Goal: Find specific page/section: Find specific page/section

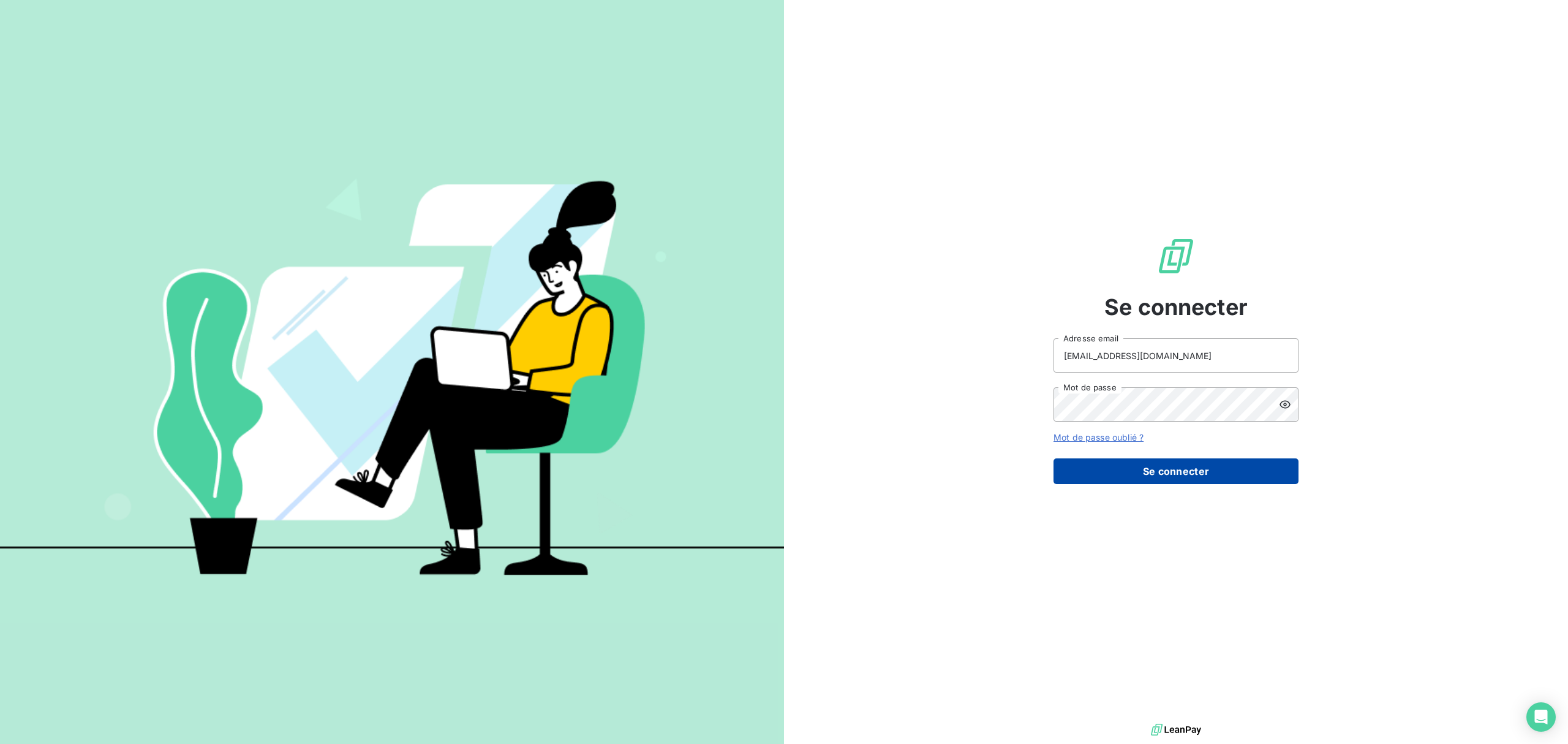
click at [1117, 479] on button "Se connecter" at bounding box center [1176, 471] width 245 height 26
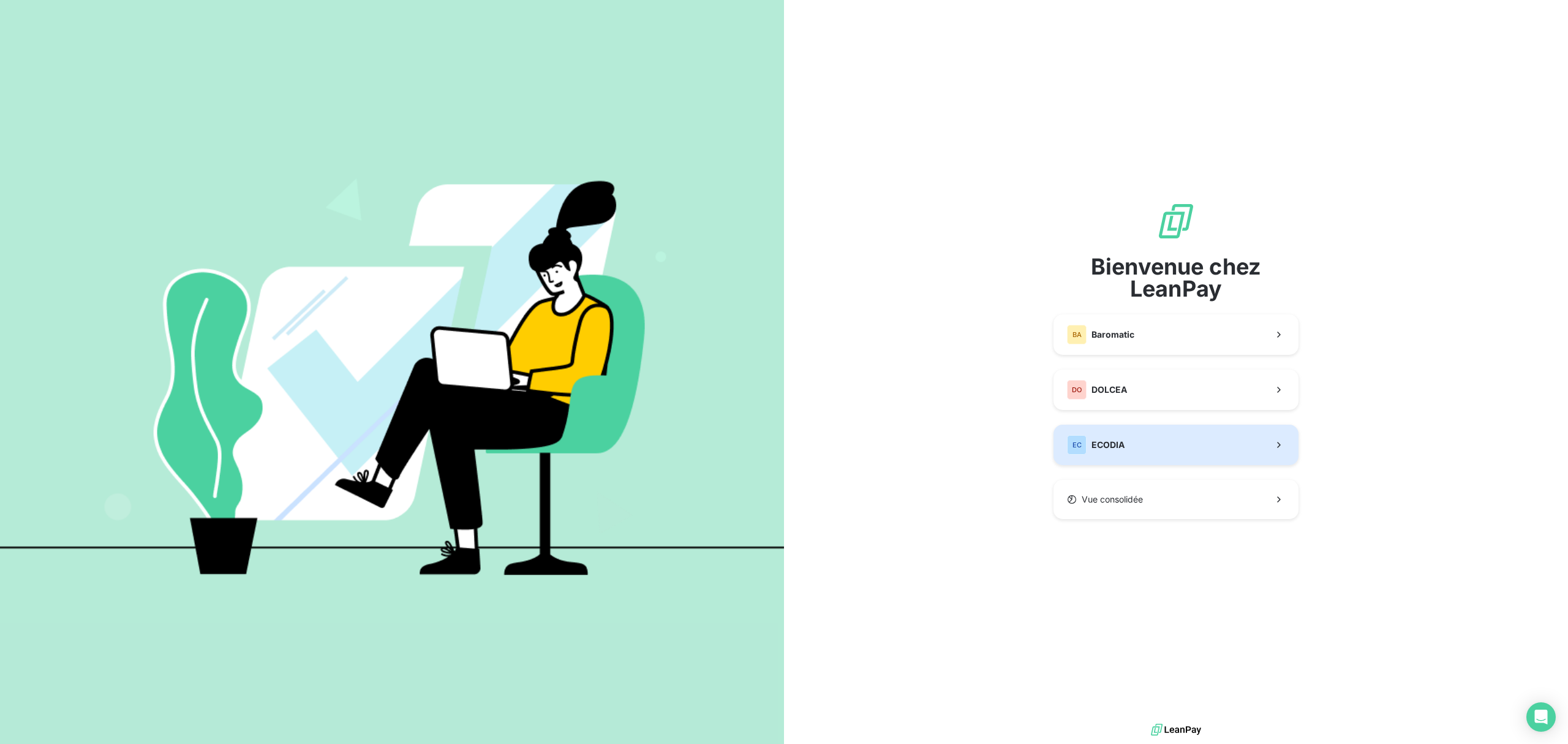
click at [1123, 453] on div "EC ECODIA" at bounding box center [1096, 445] width 58 height 20
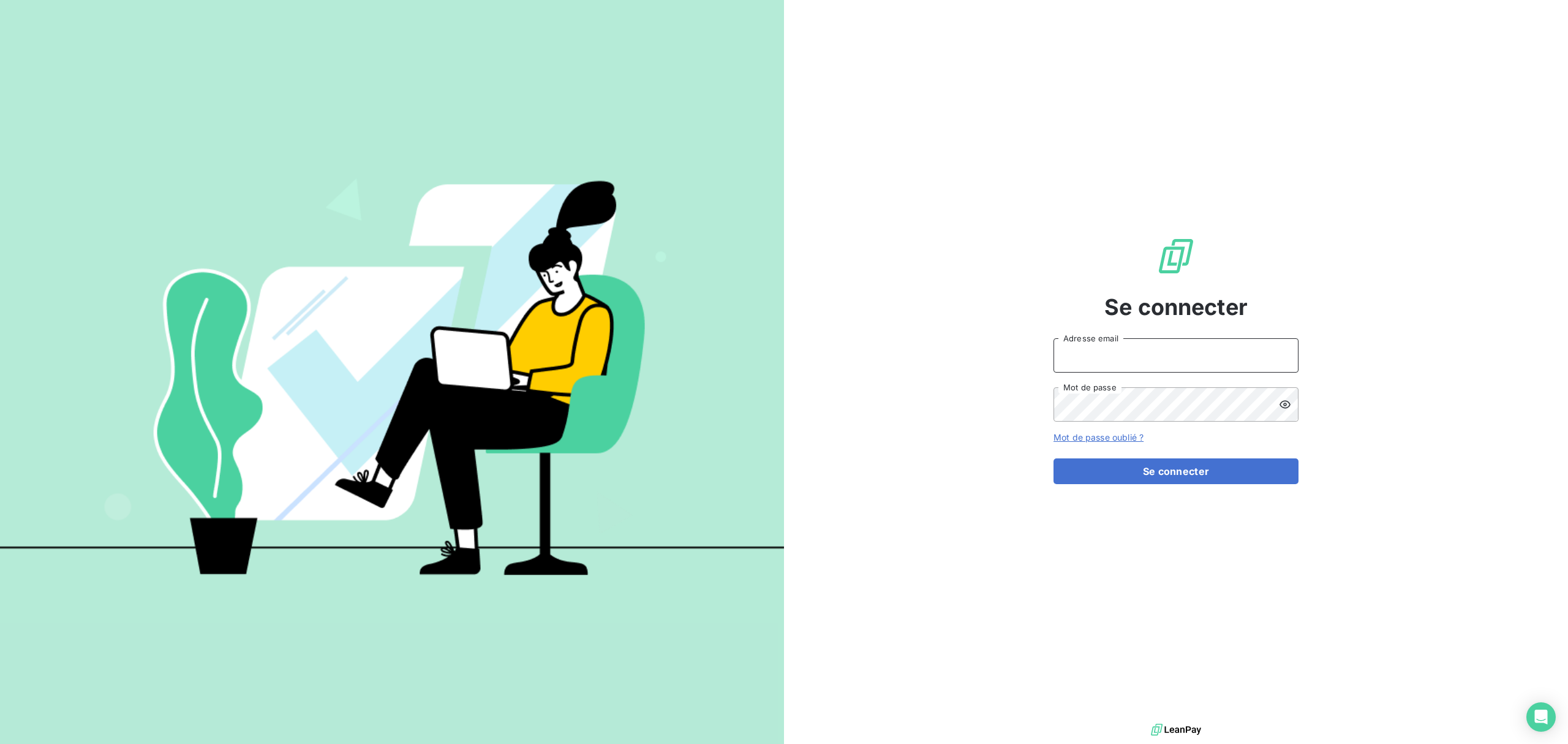
type input "[EMAIL_ADDRESS][DOMAIN_NAME]"
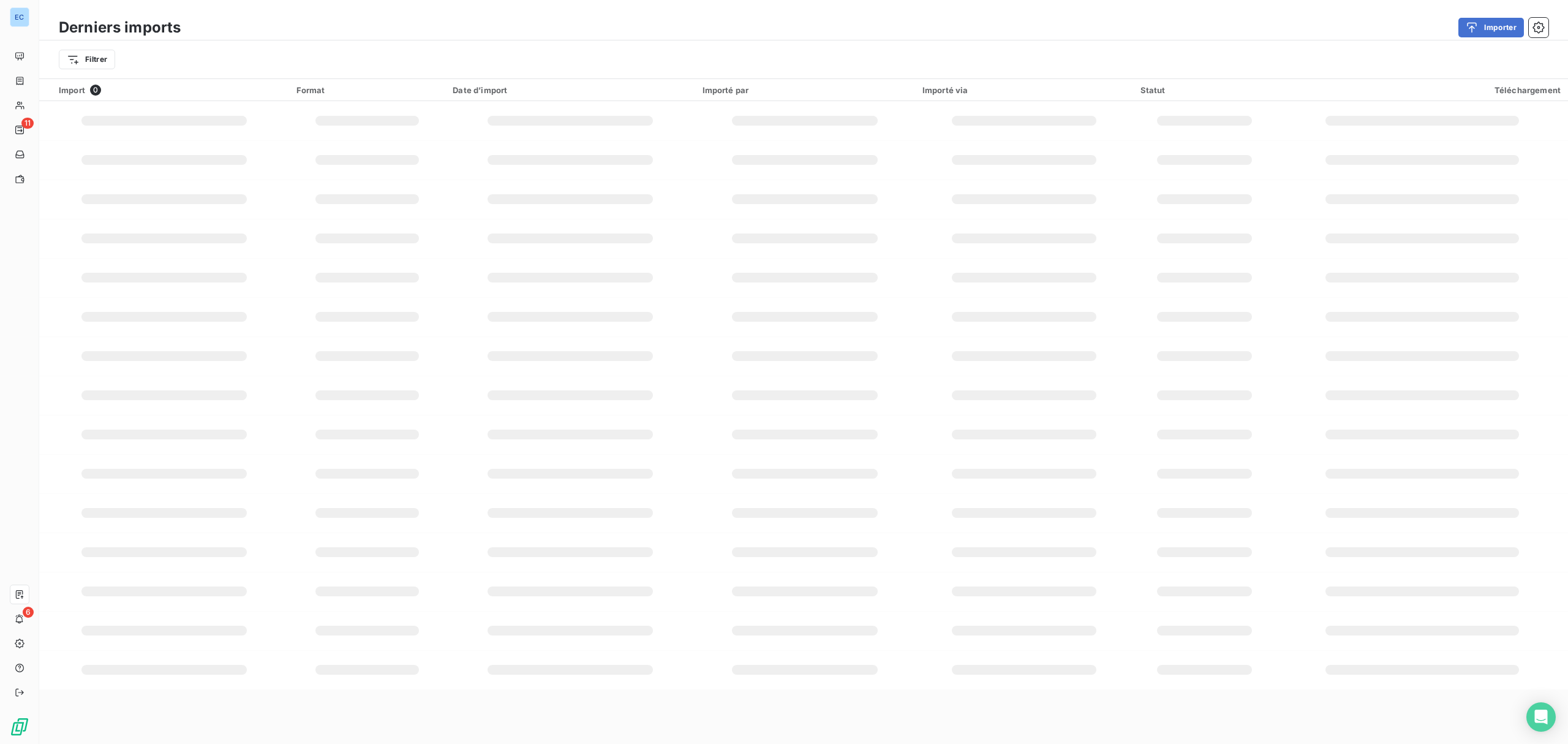
click at [1223, 32] on div "Importer" at bounding box center [871, 27] width 1352 height 20
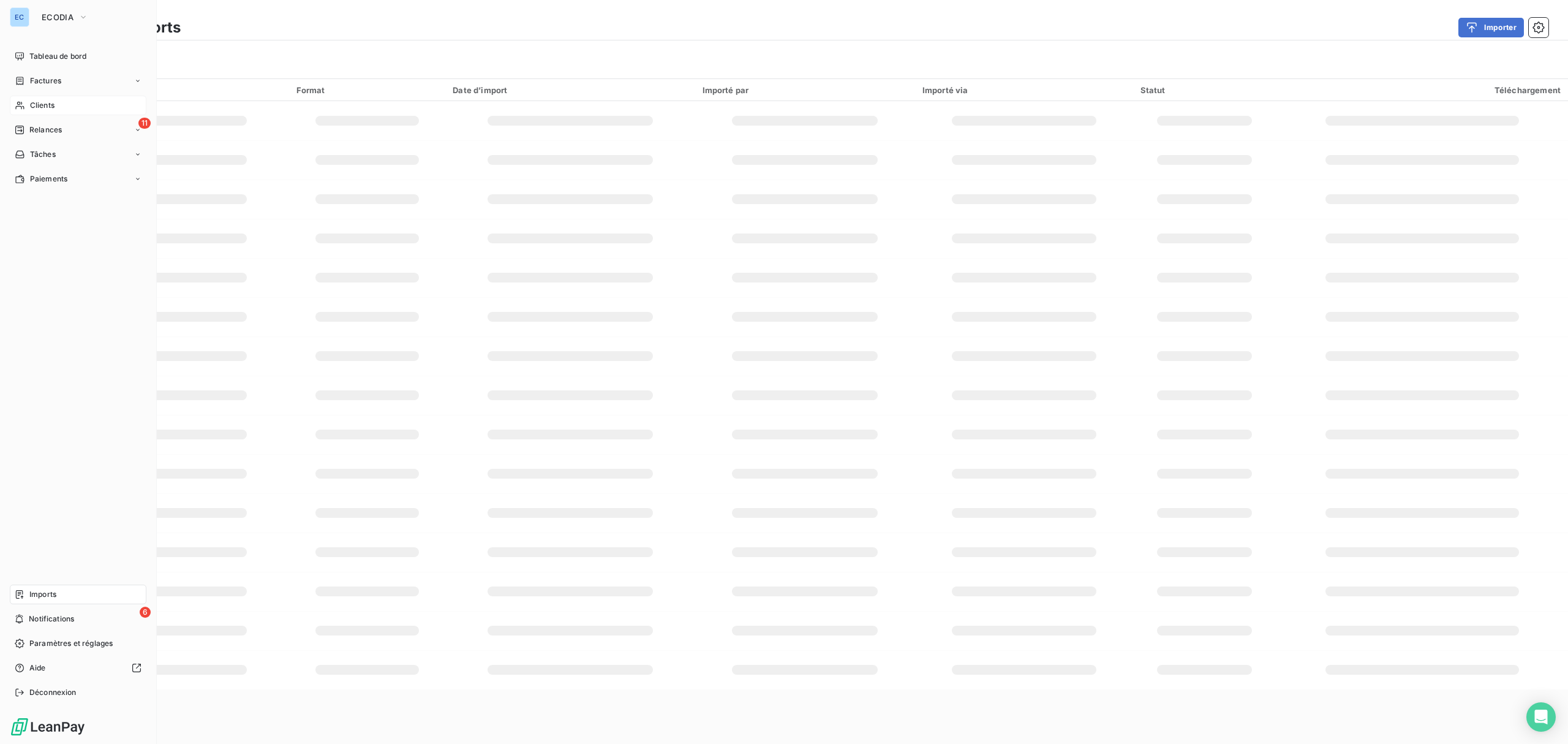
click at [39, 102] on span "Clients" at bounding box center [43, 106] width 24 height 11
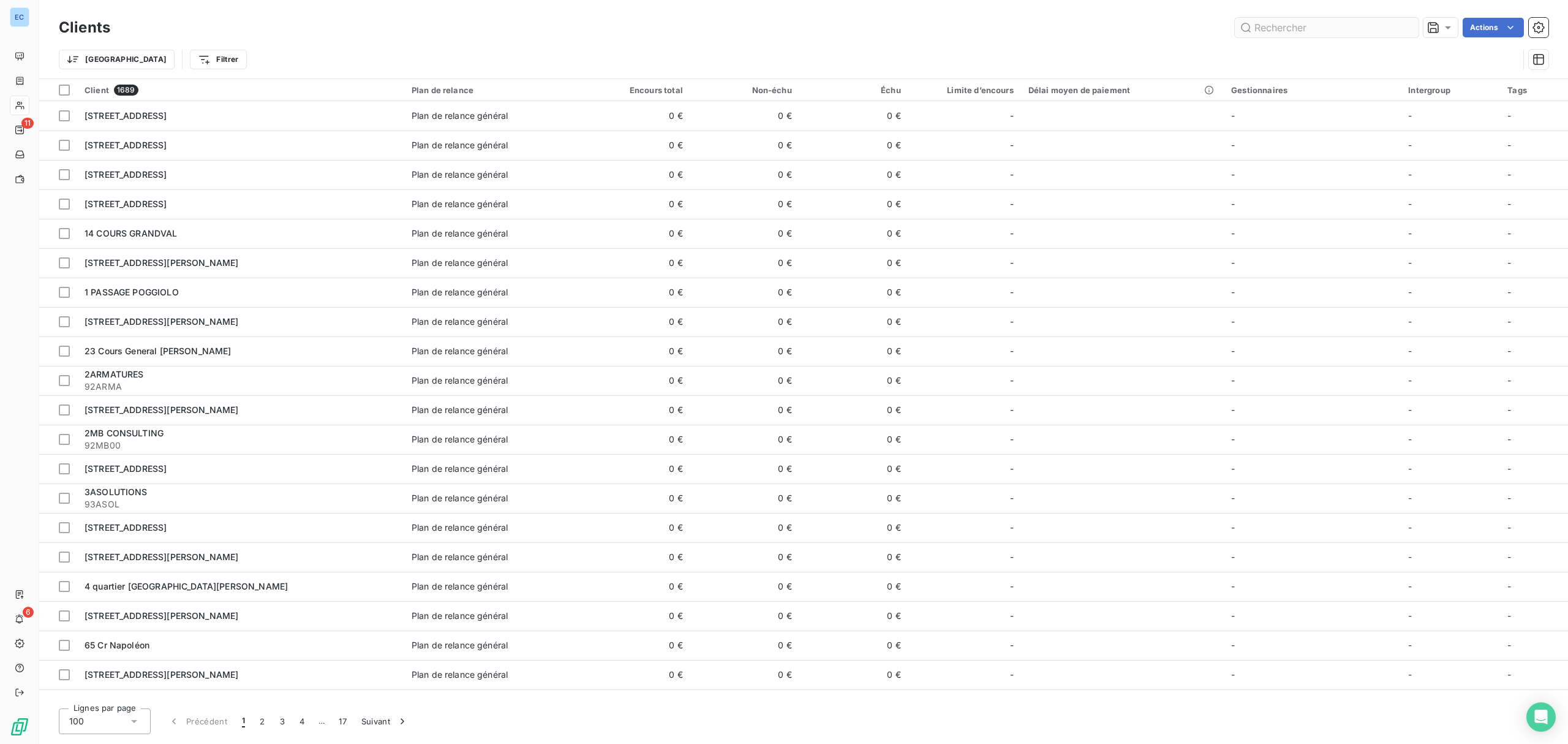
click at [1281, 30] on input "text" at bounding box center [1327, 27] width 184 height 20
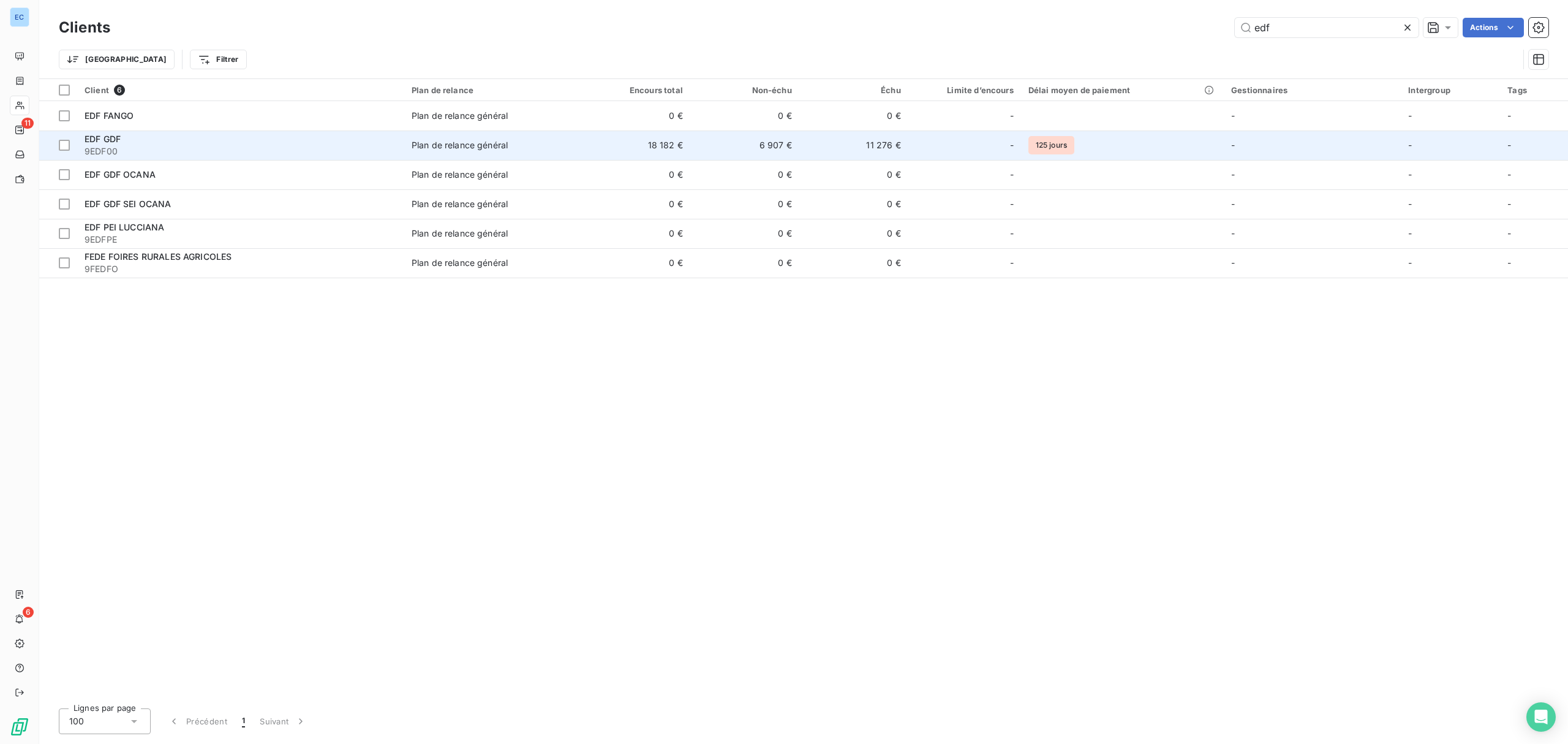
type input "edf"
click at [572, 141] on span "Plan de relance général" at bounding box center [493, 145] width 162 height 12
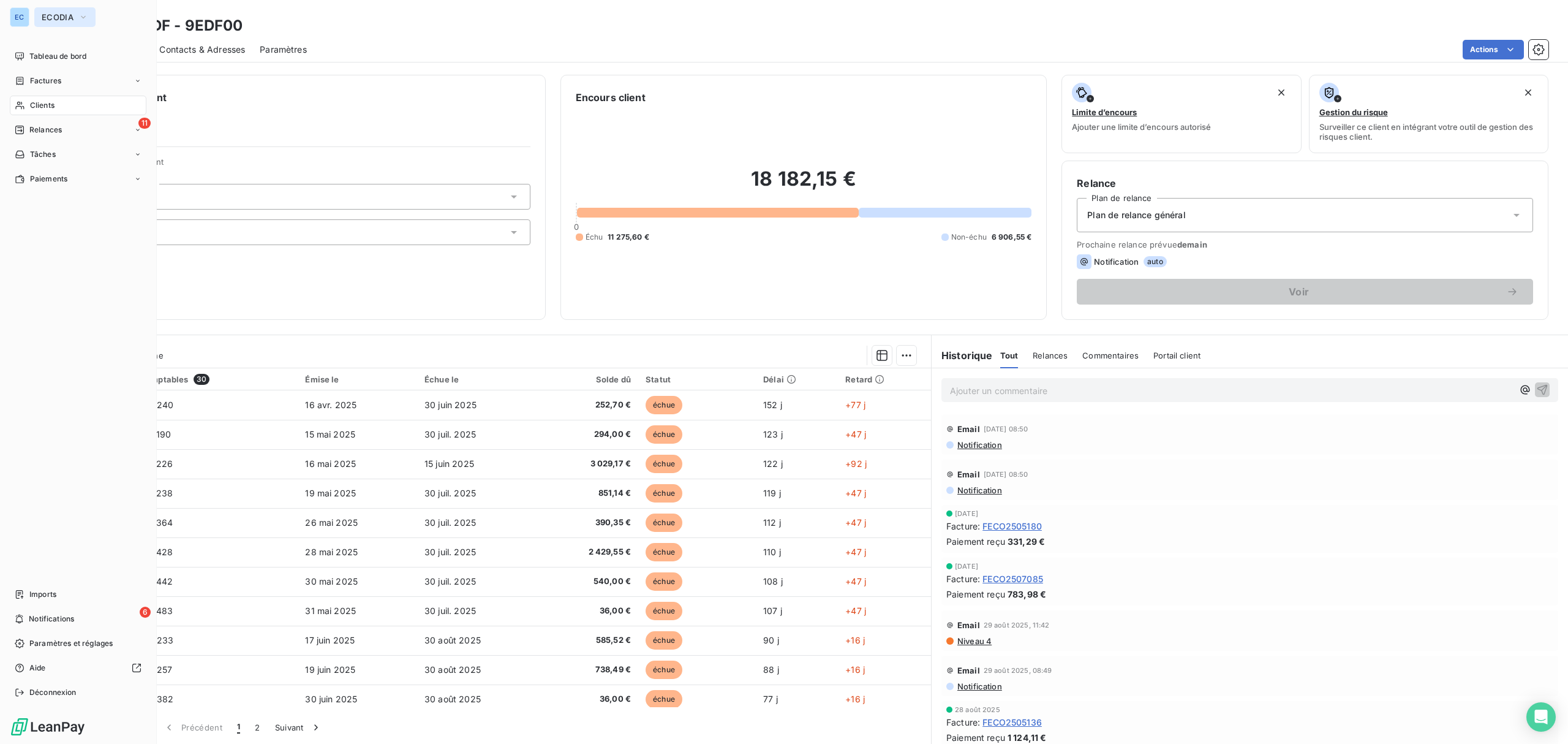
click at [58, 16] on span "ECODIA" at bounding box center [58, 17] width 32 height 10
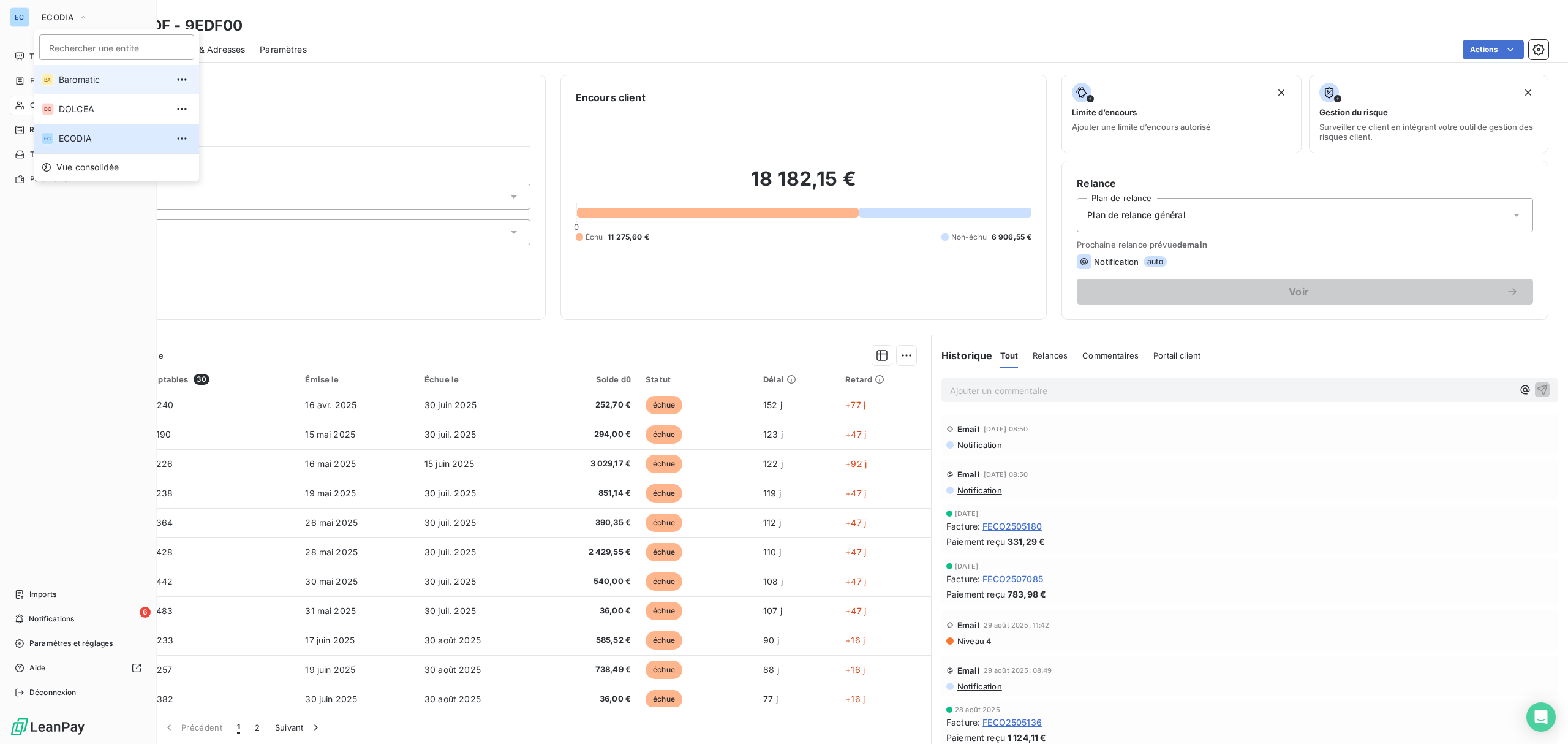
click at [68, 81] on span "Baromatic" at bounding box center [112, 80] width 109 height 12
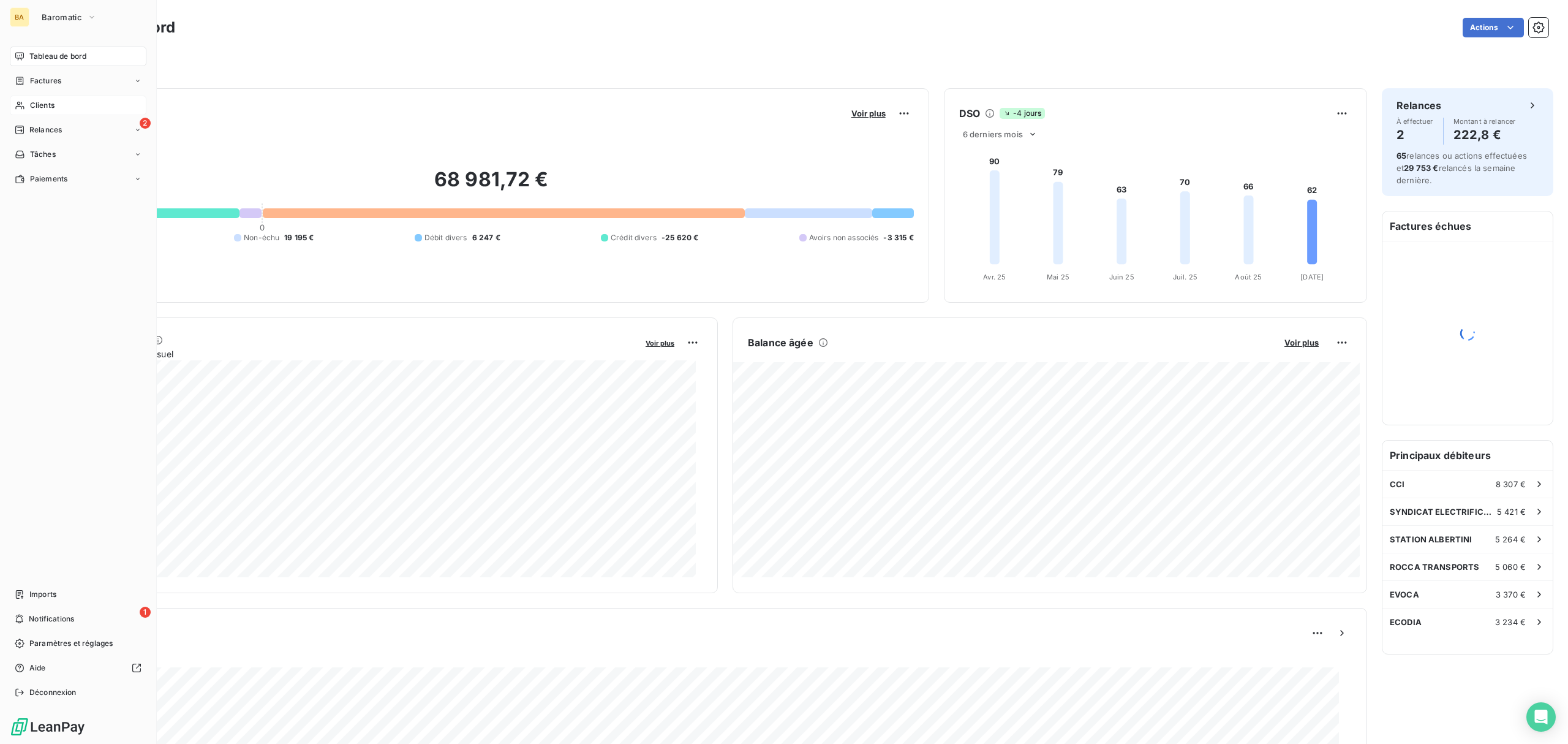
click at [40, 106] on span "Clients" at bounding box center [43, 106] width 24 height 11
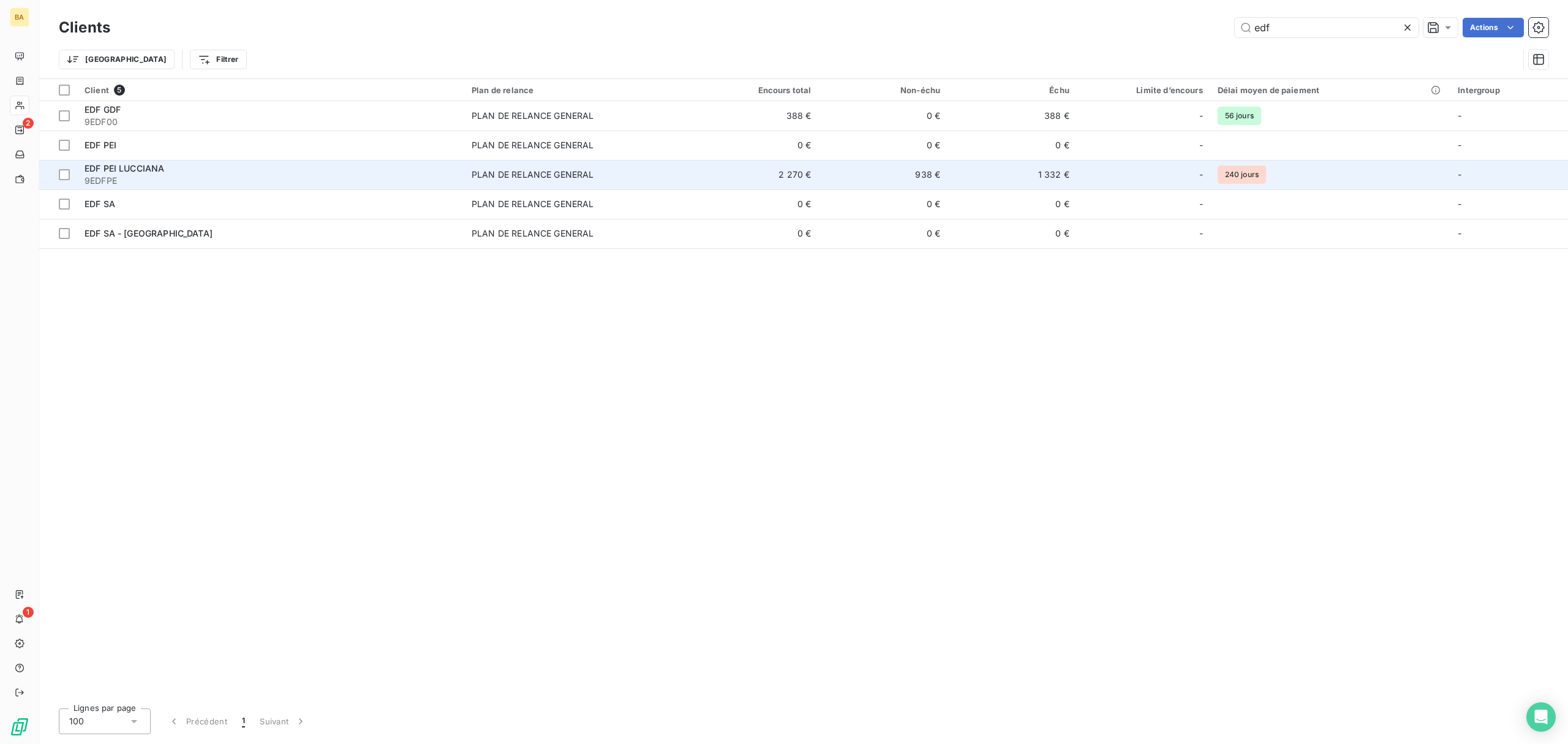
click at [981, 175] on td "1 332 €" at bounding box center [1012, 175] width 129 height 30
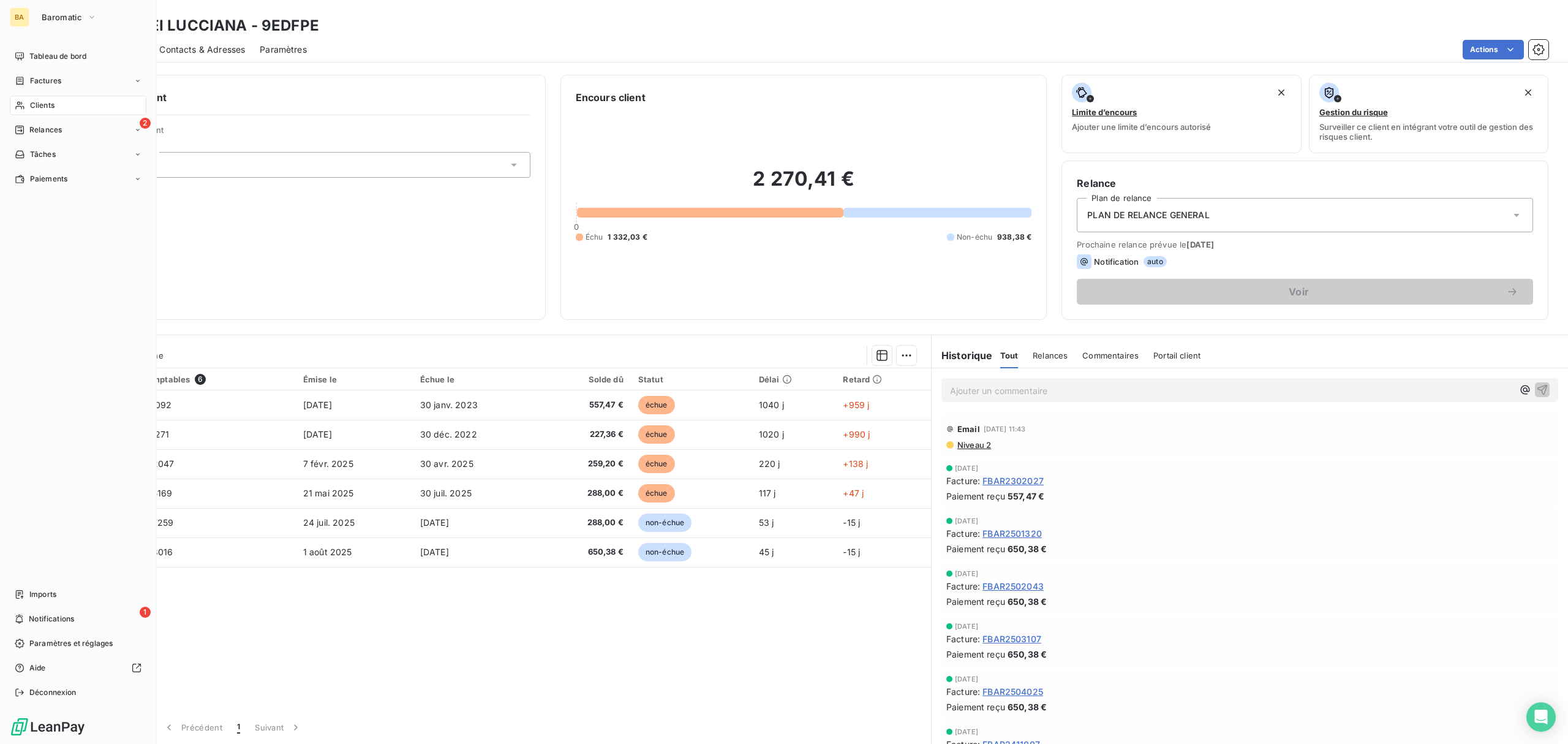
click at [39, 104] on span "Clients" at bounding box center [43, 106] width 24 height 11
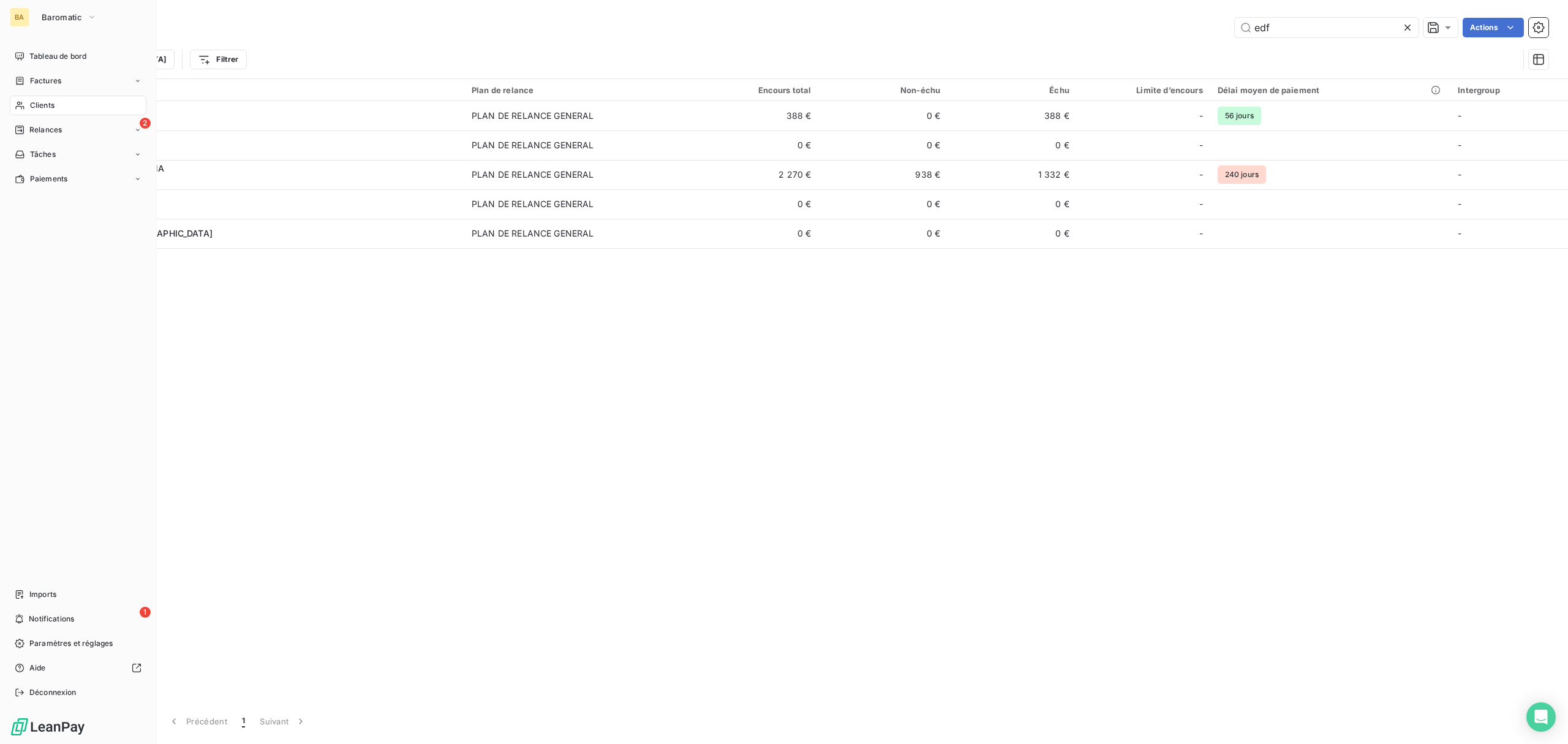
click at [84, 27] on div "BA Baromatic Tableau de bord Factures Clients 2 Relances Tâches Paiements Impor…" at bounding box center [78, 372] width 157 height 744
click at [89, 13] on icon "button" at bounding box center [92, 17] width 10 height 12
click at [87, 138] on span "ECODIA" at bounding box center [112, 138] width 109 height 12
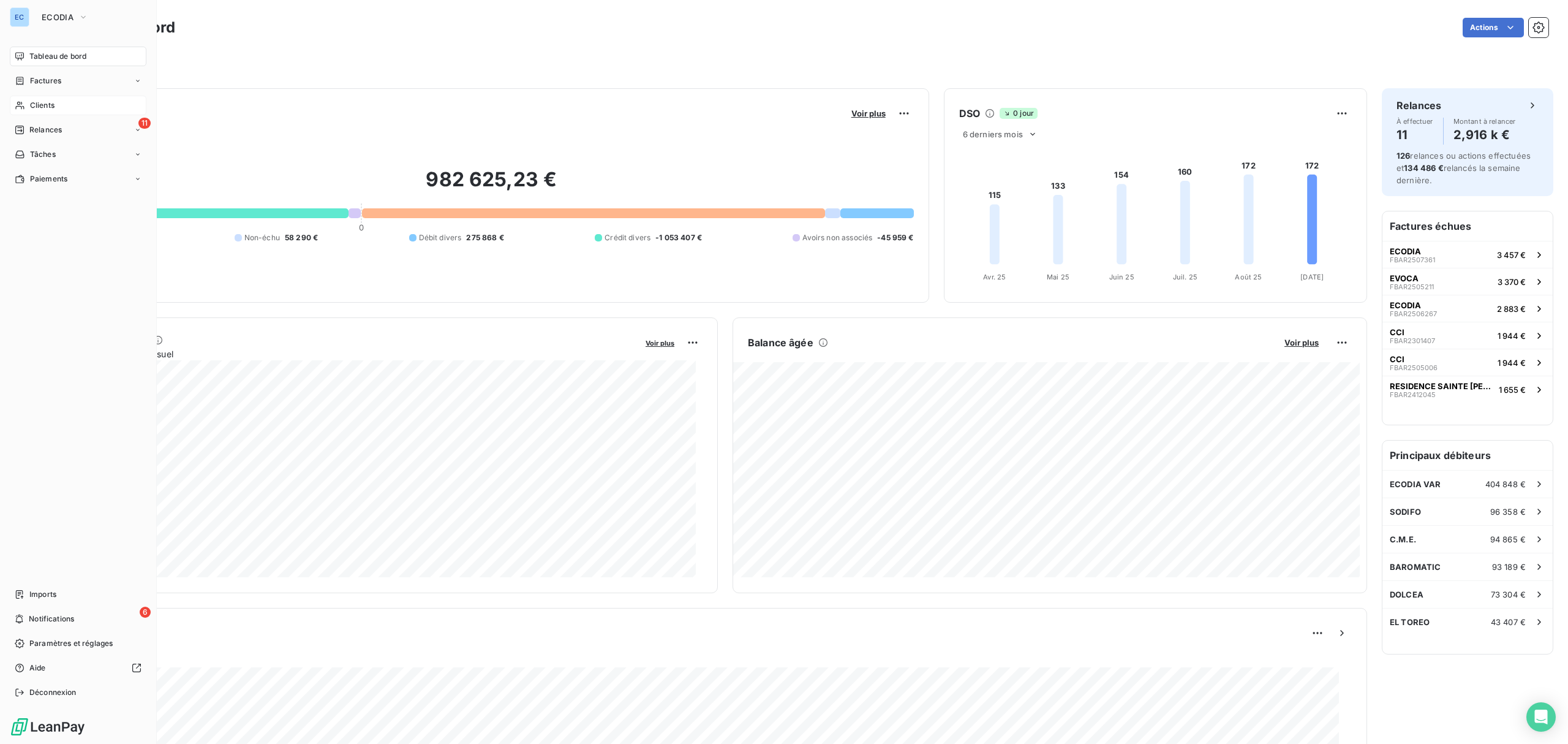
click at [49, 104] on span "Clients" at bounding box center [43, 106] width 24 height 11
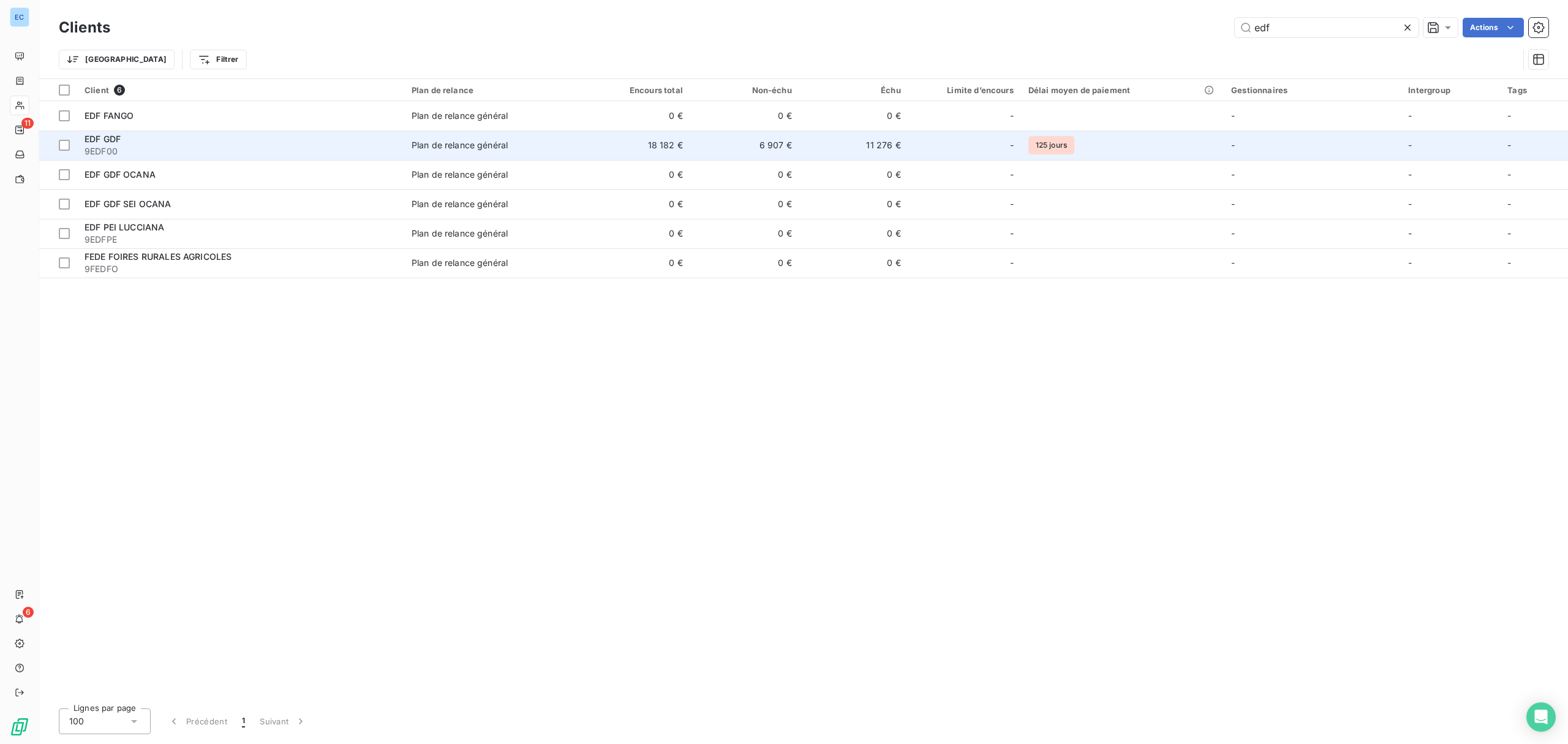
click at [790, 153] on td "6 907 €" at bounding box center [745, 145] width 109 height 30
